Goal: Check status: Check status

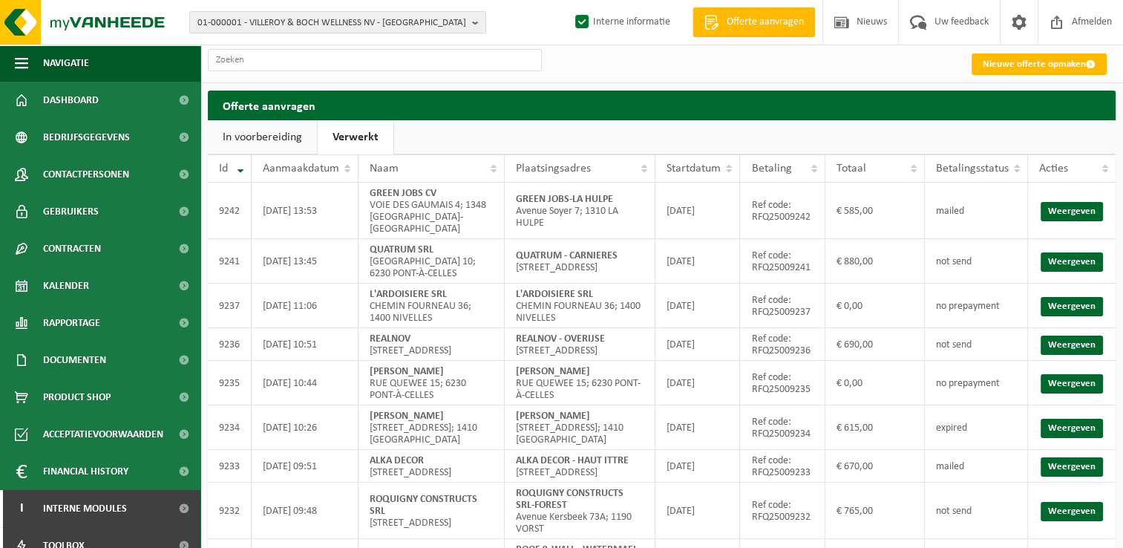
click at [479, 135] on ul "In voorbereiding Verwerkt" at bounding box center [662, 137] width 908 height 34
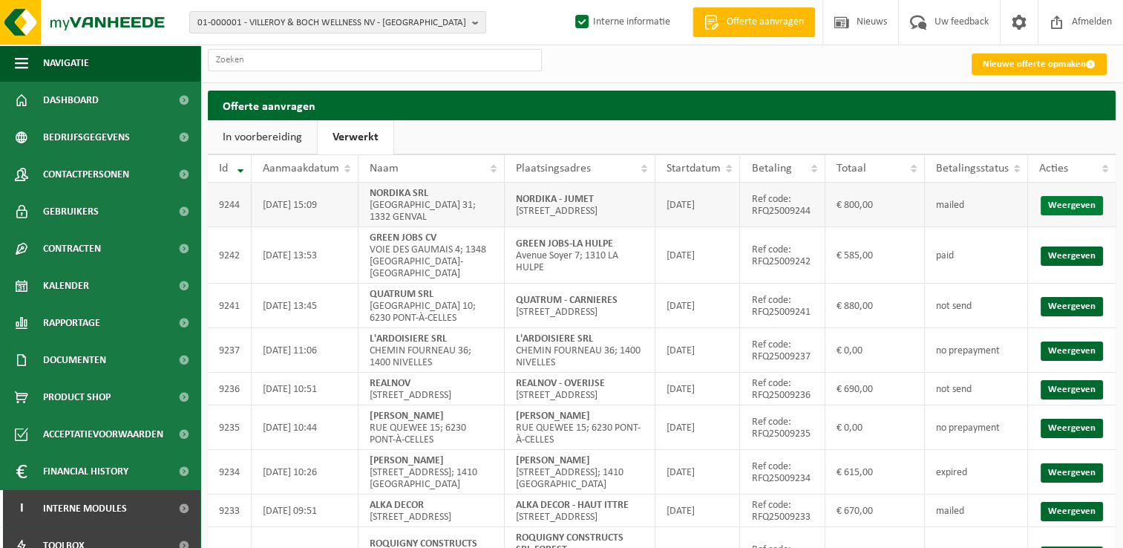
click at [1075, 210] on link "Weergeven" at bounding box center [1071, 205] width 62 height 19
click at [1072, 258] on link "Weergeven" at bounding box center [1071, 255] width 62 height 19
click at [475, 131] on ul "In voorbereiding Verwerkt" at bounding box center [662, 137] width 908 height 34
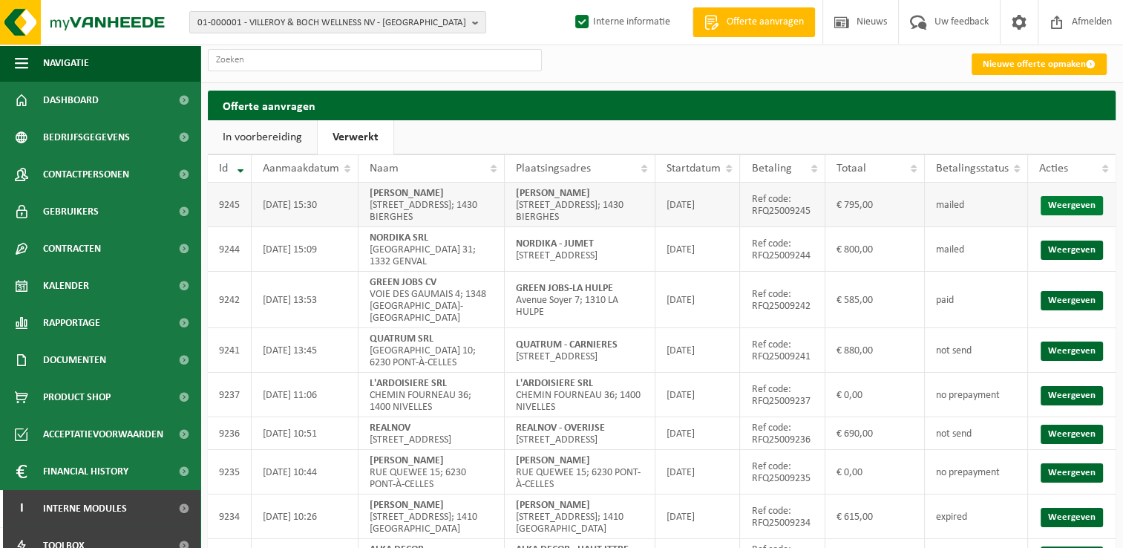
click at [1086, 210] on link "Weergeven" at bounding box center [1071, 205] width 62 height 19
